Goal: Information Seeking & Learning: Learn about a topic

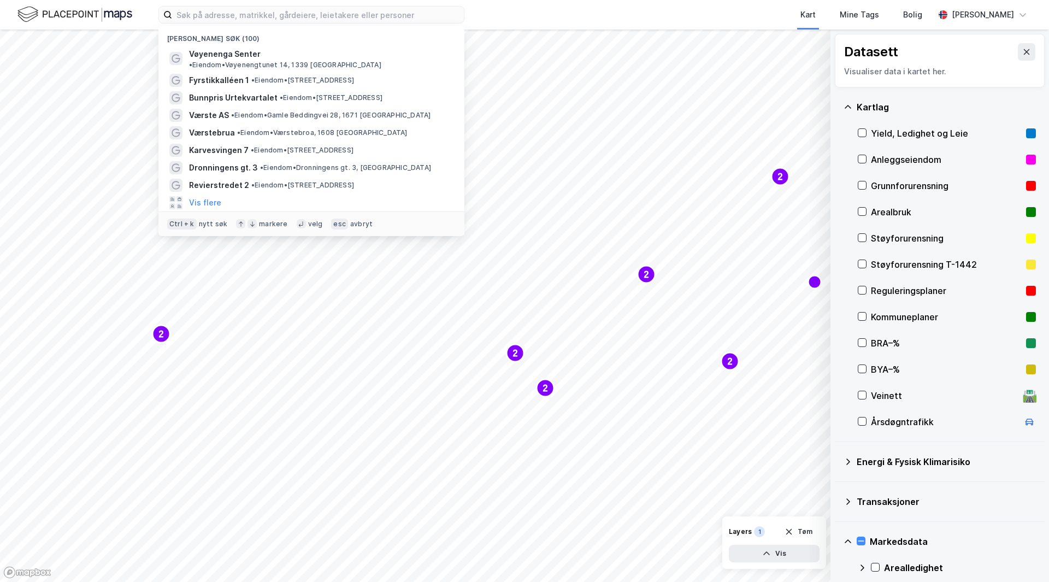
scroll to position [325, 0]
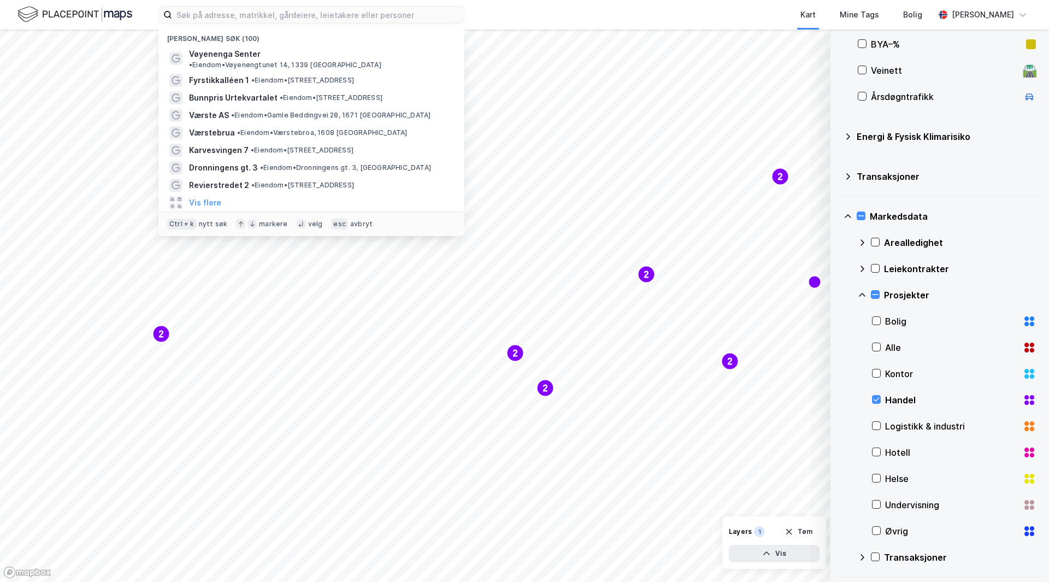
click at [881, 400] on div "Handel" at bounding box center [954, 400] width 164 height 26
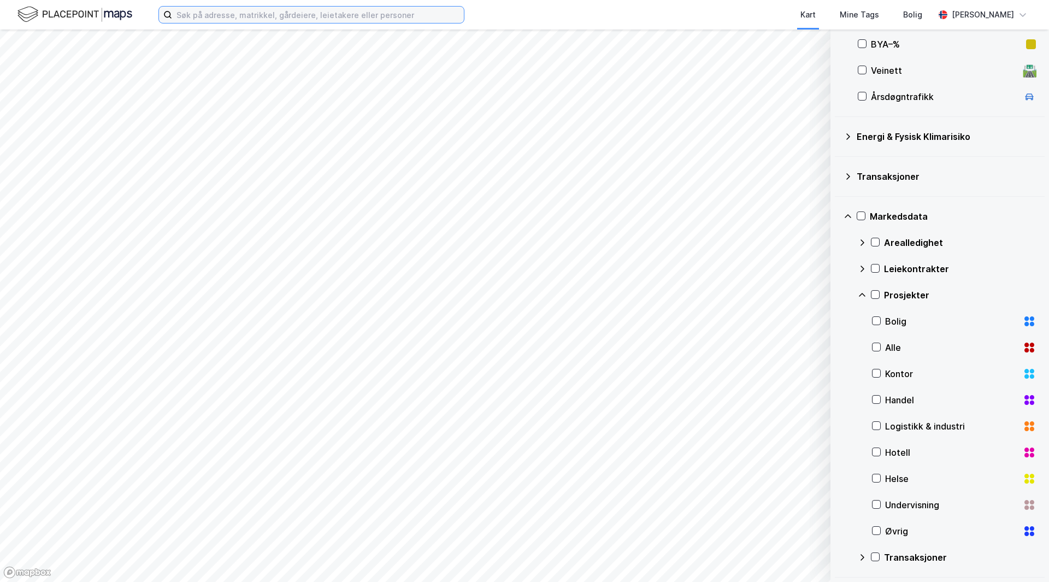
click at [273, 17] on input at bounding box center [318, 15] width 292 height 16
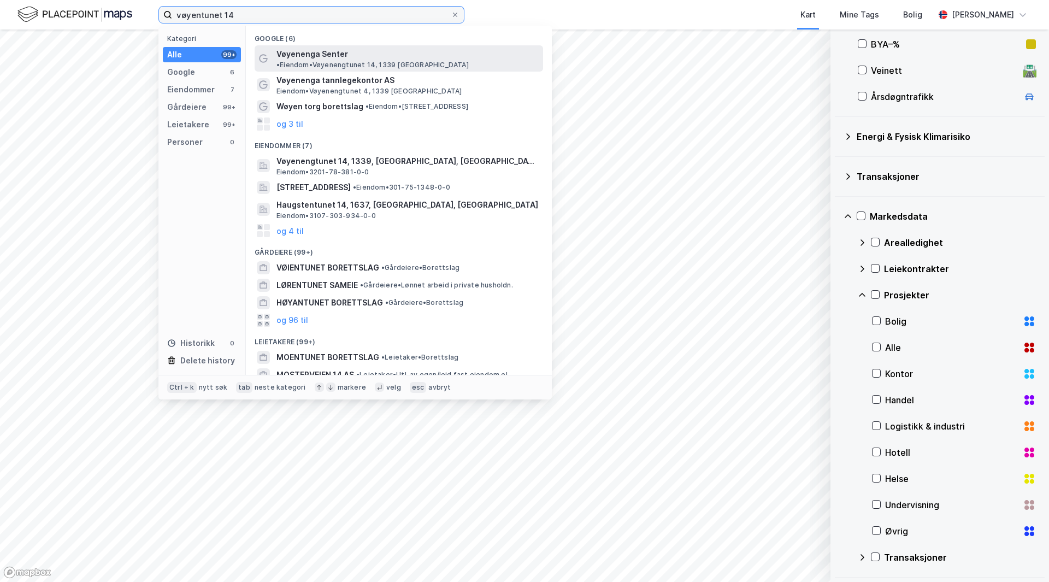
type input "vøyentunet 14"
click at [411, 61] on span "• Eiendom • Vøyenengtunet 14, 1339 Vøyenenga" at bounding box center [373, 65] width 192 height 9
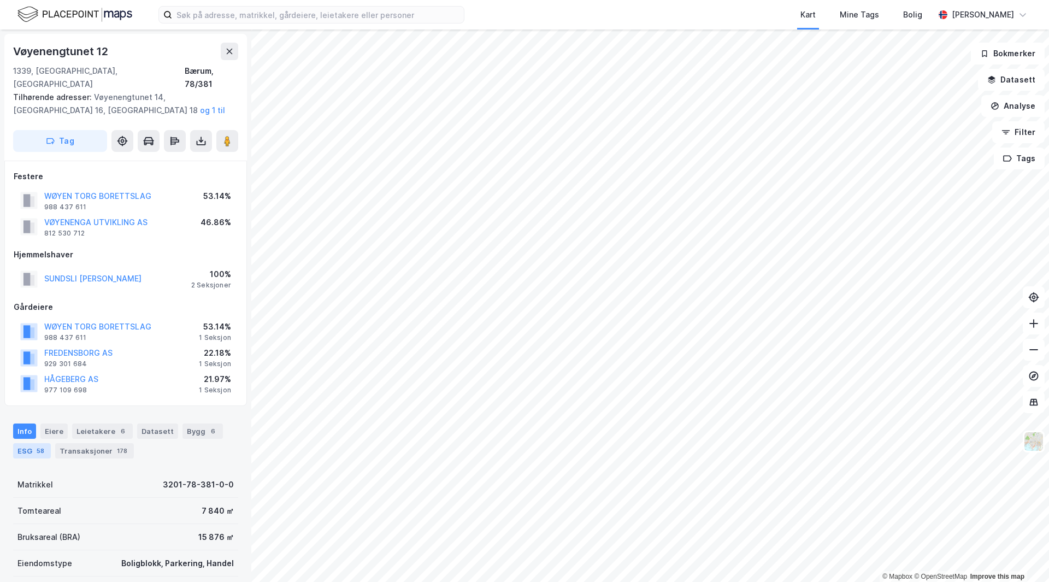
click at [43, 445] on div "58" at bounding box center [40, 450] width 12 height 11
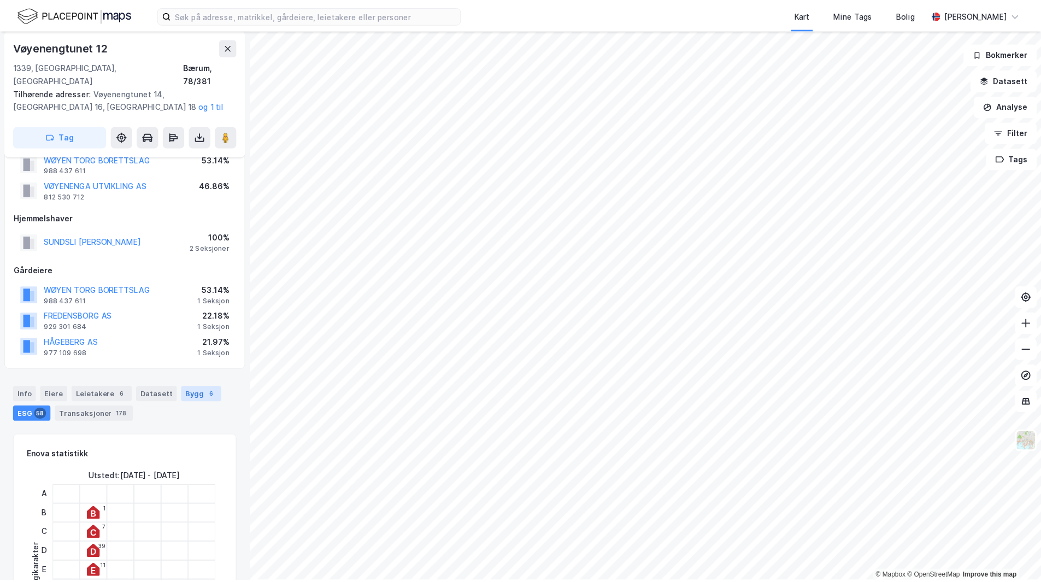
scroll to position [55, 0]
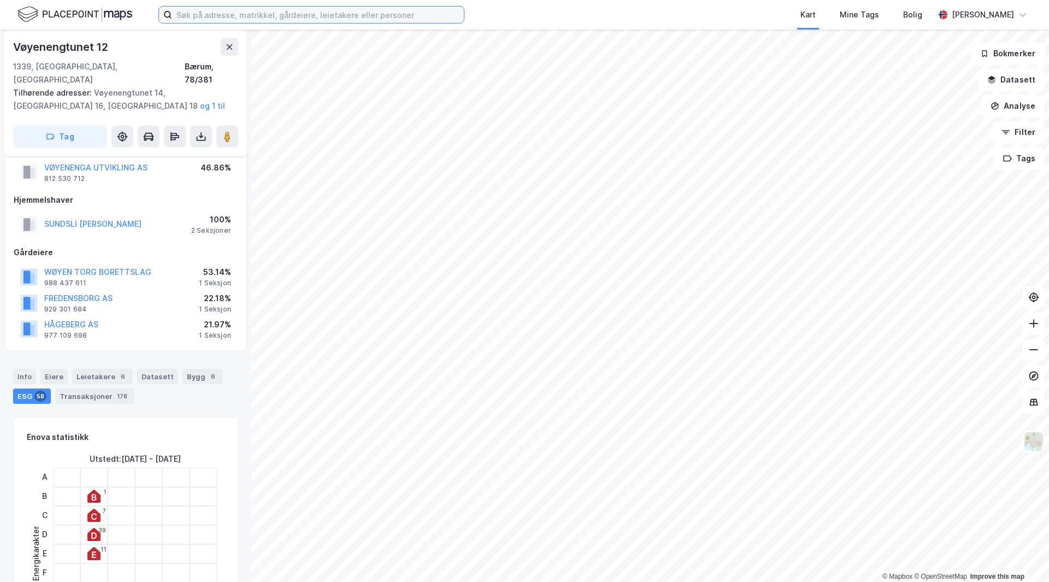
drag, startPoint x: 336, startPoint y: 8, endPoint x: 354, endPoint y: 7, distance: 18.0
click at [336, 8] on input at bounding box center [318, 15] width 292 height 16
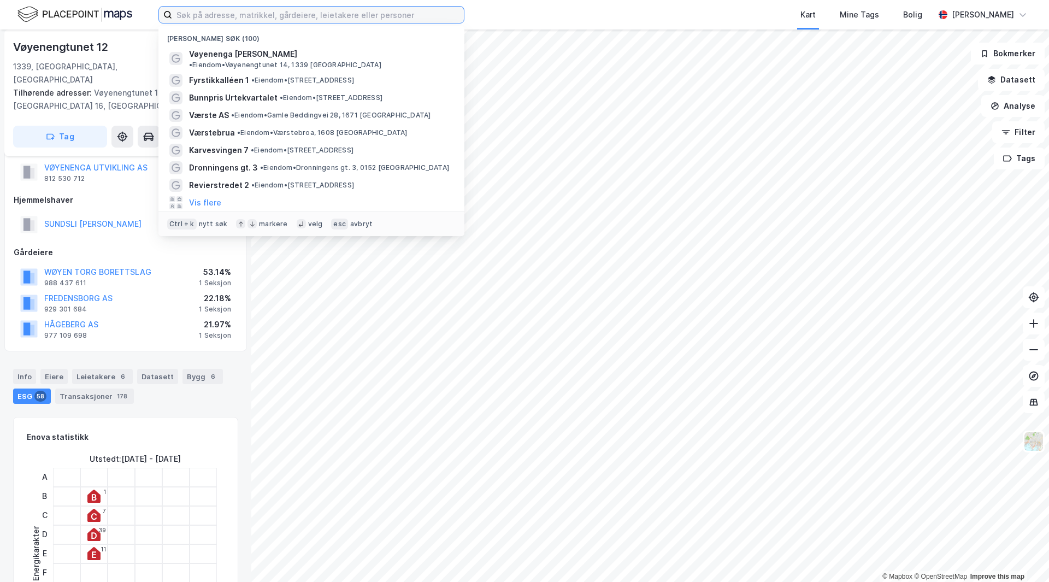
paste input "Vøyenengtunet 14gnr. 78, bnr. 381, snr. 1"
type input "Vøyenengtunet 14gnr. 78, bnr. 381, snr. 1"
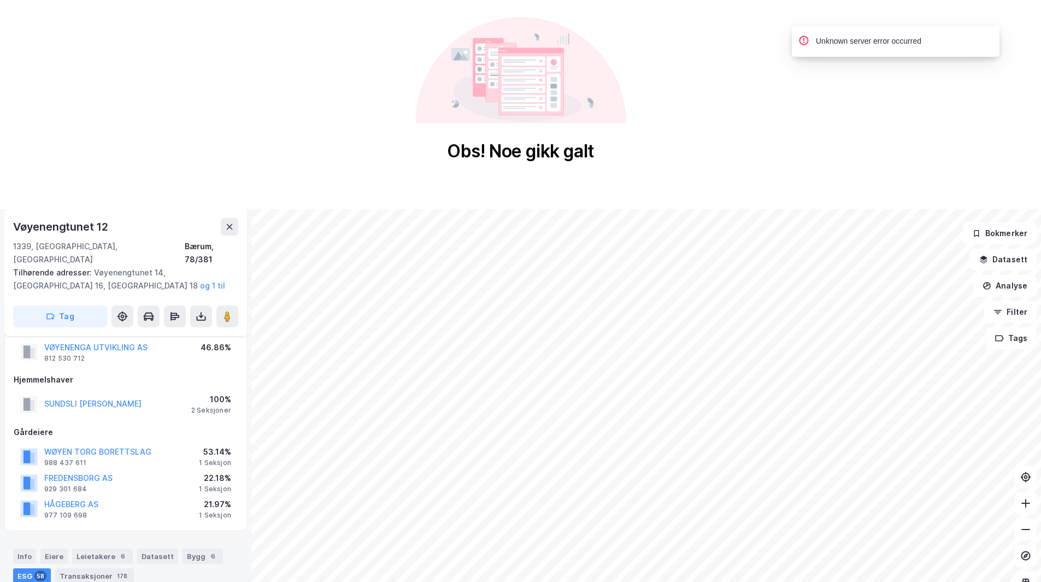
click at [751, 120] on div "Obs! Noe gikk galt" at bounding box center [520, 90] width 1041 height 180
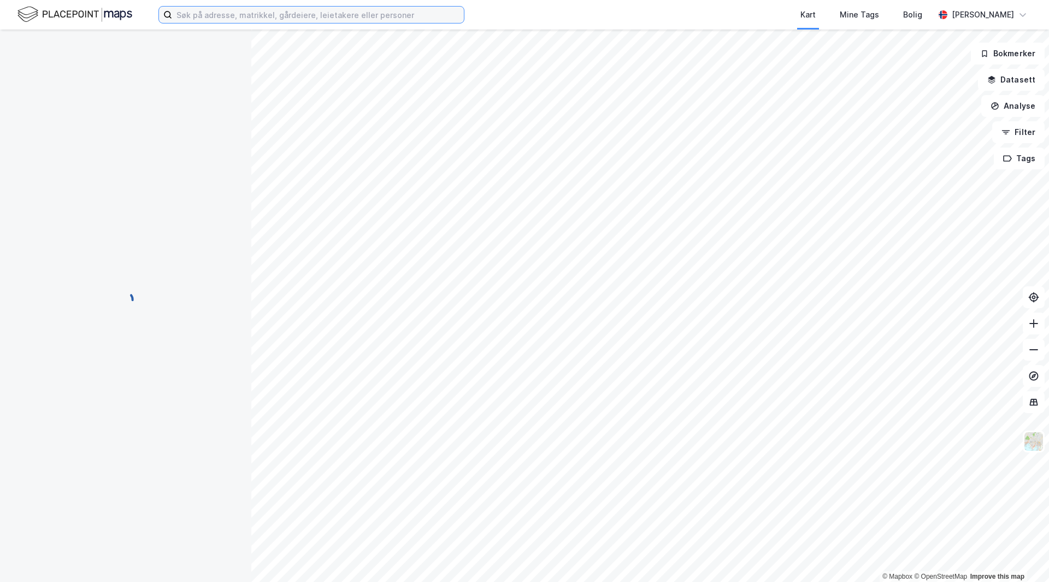
click at [271, 20] on input at bounding box center [318, 15] width 292 height 16
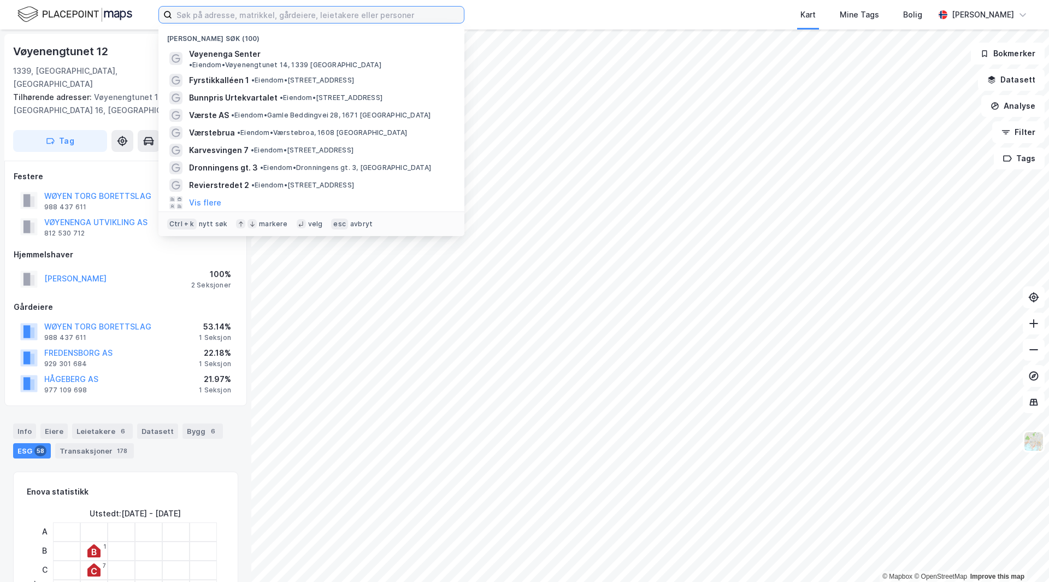
paste input "Vøyenengtunet 14gnr. 78, bnr. 381, snr. 1"
type input "Vøyenengtunet 14gnr. 78, bnr. 381, snr. 1"
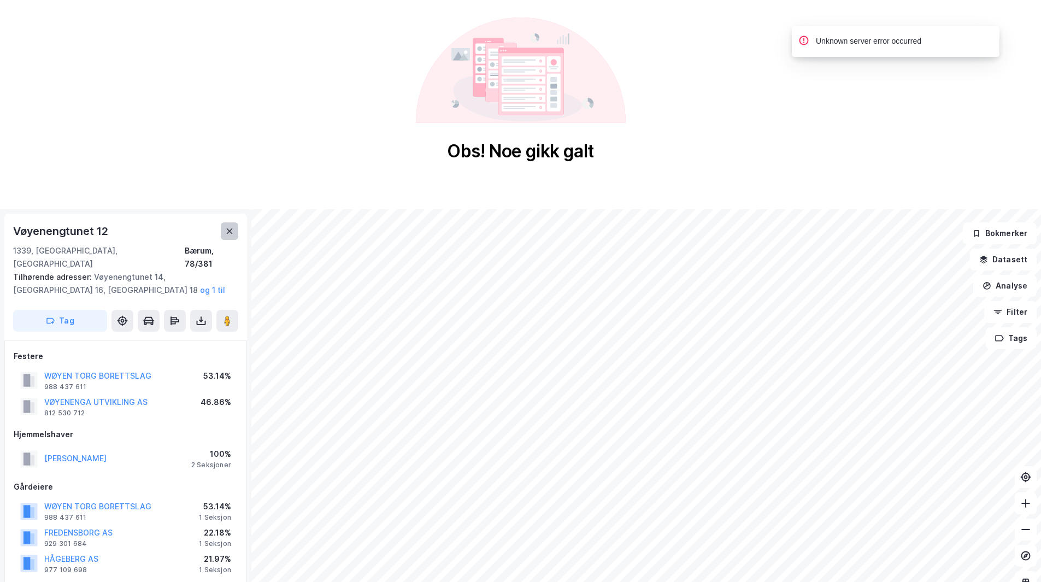
click at [221, 231] on button at bounding box center [229, 230] width 17 height 17
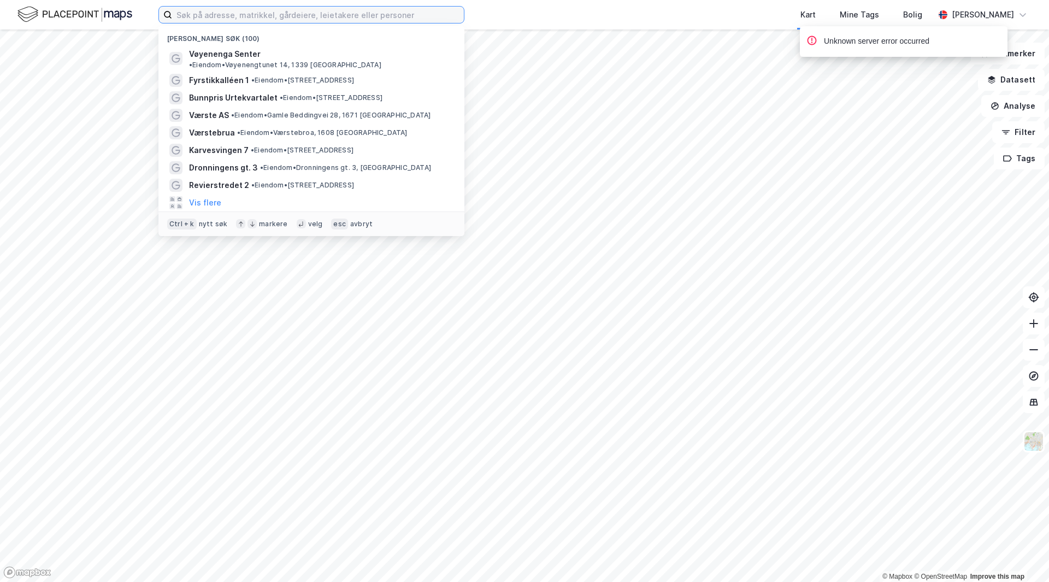
click at [279, 14] on input at bounding box center [318, 15] width 292 height 16
paste input "gnr. 78, bnr. 381, snr. 1"
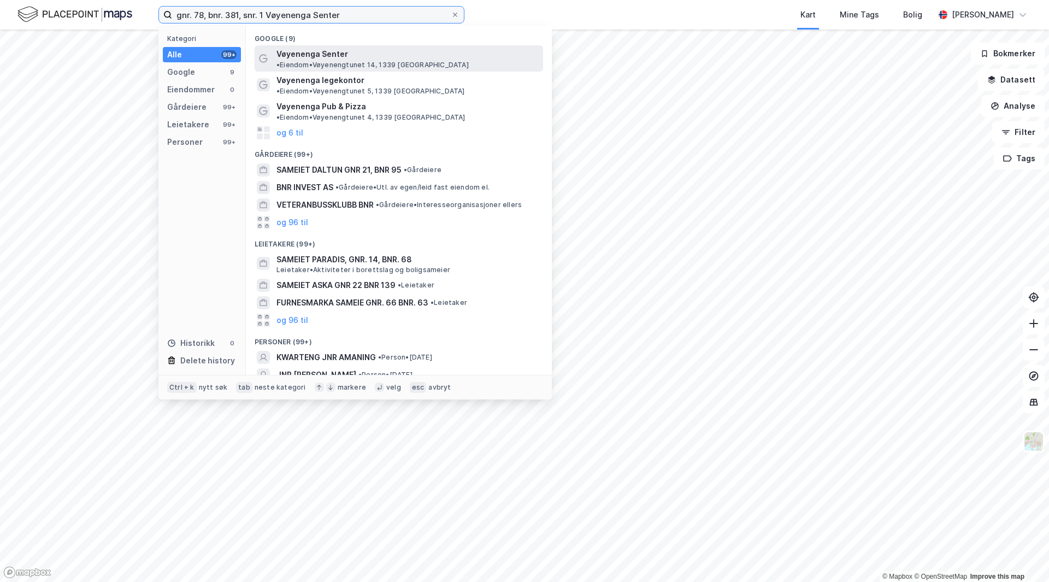
type input "gnr. 78, bnr. 381, snr. 1 Vøyenenga Senter"
click at [344, 50] on span "Vøyenenga Senter" at bounding box center [313, 54] width 72 height 13
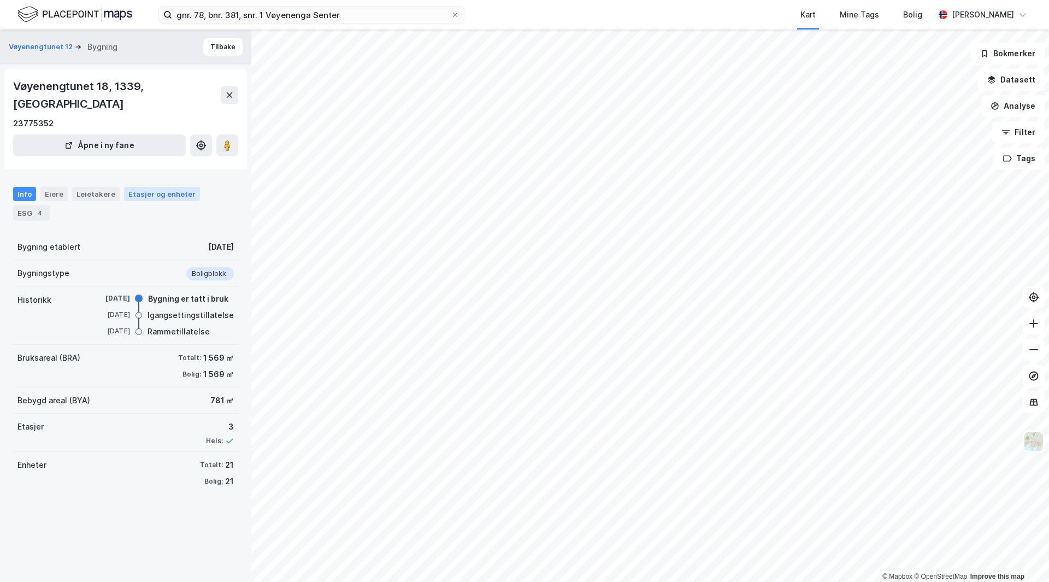
click at [156, 189] on div "Etasjer og enheter" at bounding box center [161, 194] width 67 height 10
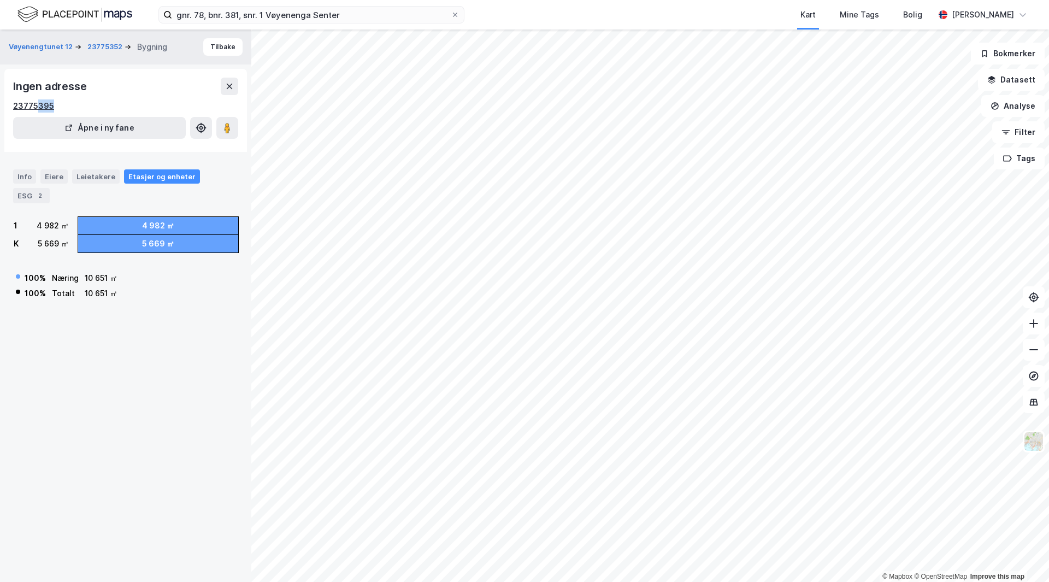
drag, startPoint x: 54, startPoint y: 106, endPoint x: 36, endPoint y: 107, distance: 18.0
click at [36, 107] on div "23775395" at bounding box center [125, 105] width 225 height 13
click at [25, 107] on div "23775395" at bounding box center [33, 105] width 41 height 13
click at [69, 104] on div "23775395" at bounding box center [125, 105] width 225 height 13
click at [233, 82] on icon at bounding box center [229, 86] width 9 height 9
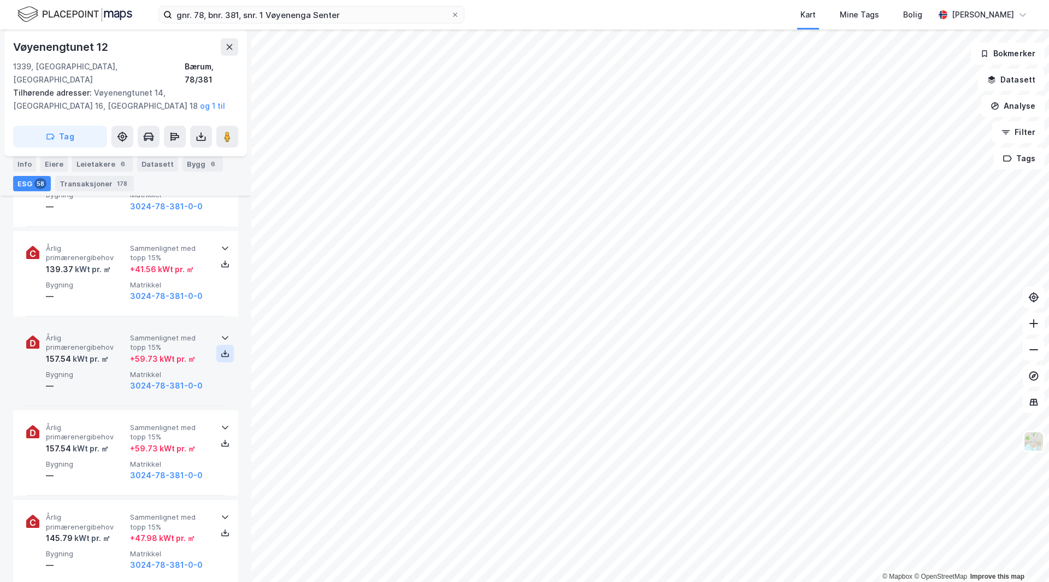
scroll to position [3297, 0]
